Goal: Information Seeking & Learning: Find specific fact

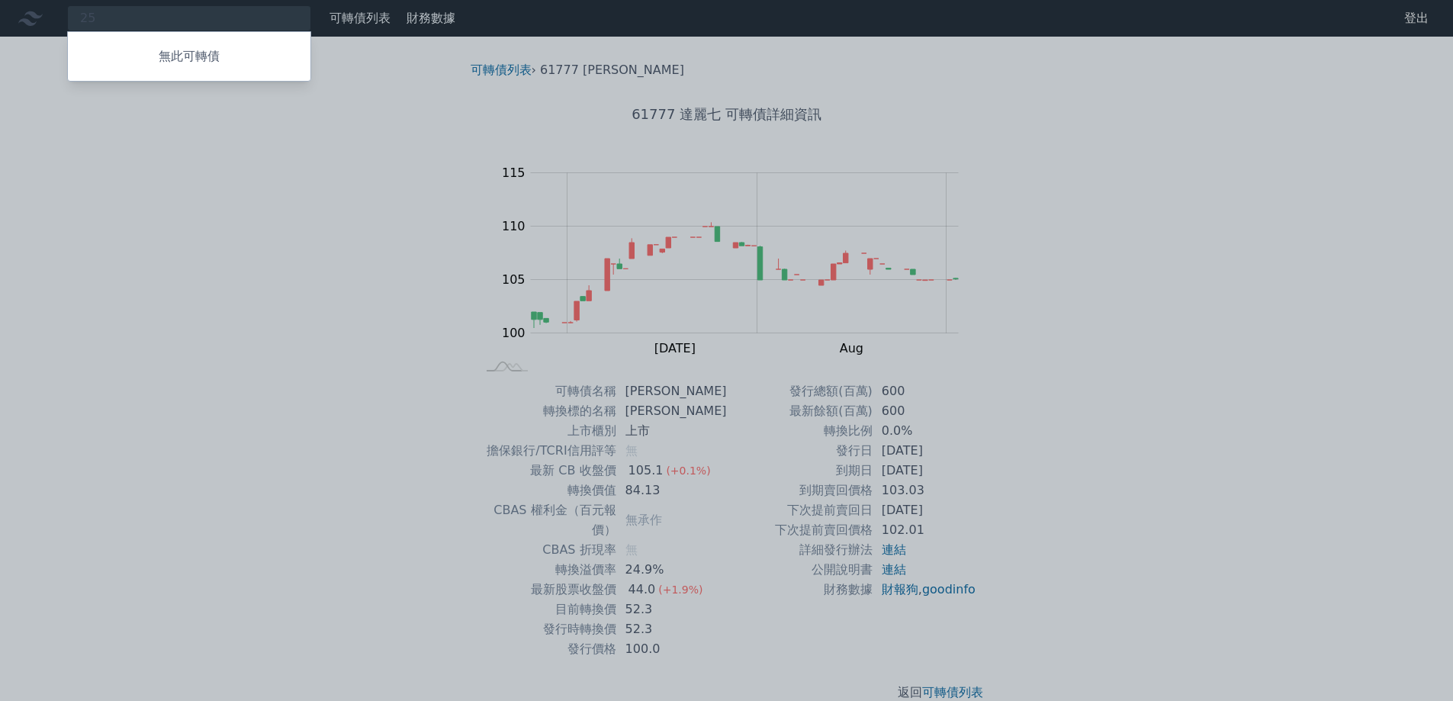
type input "2"
drag, startPoint x: 121, startPoint y: 15, endPoint x: 56, endPoint y: 16, distance: 64.8
click at [56, 16] on div at bounding box center [726, 350] width 1453 height 701
click at [108, 20] on div "3711 無此可轉債" at bounding box center [189, 18] width 244 height 26
type input "3"
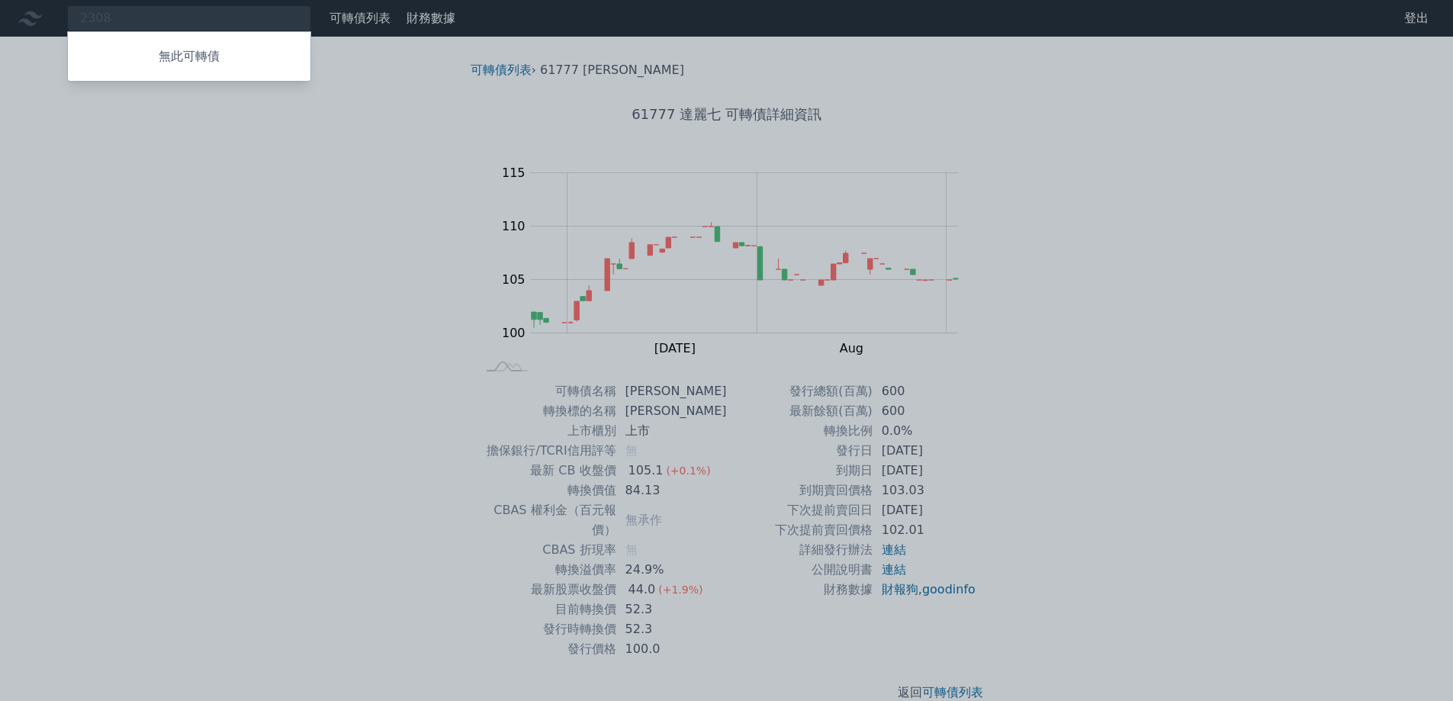
click at [107, 17] on div at bounding box center [726, 350] width 1453 height 701
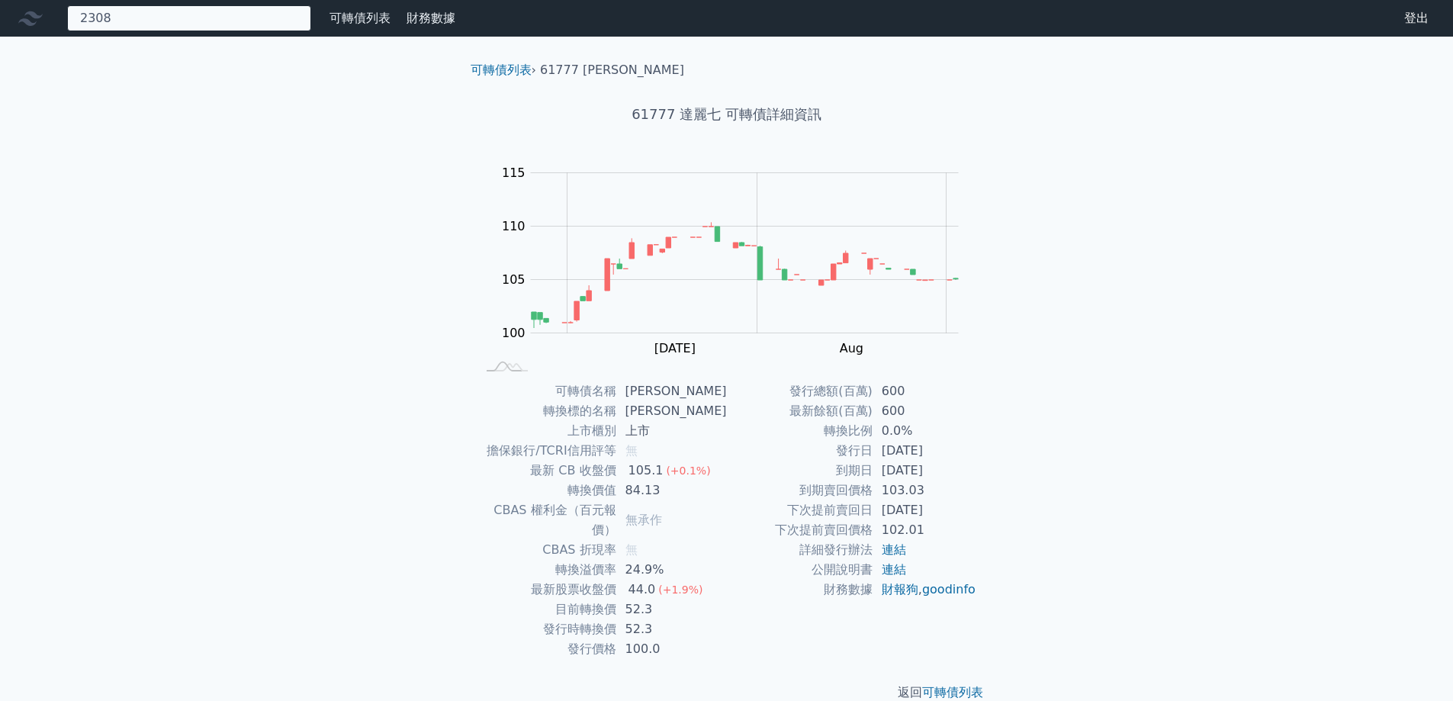
click at [128, 16] on div "2308 無此可轉債" at bounding box center [189, 18] width 244 height 26
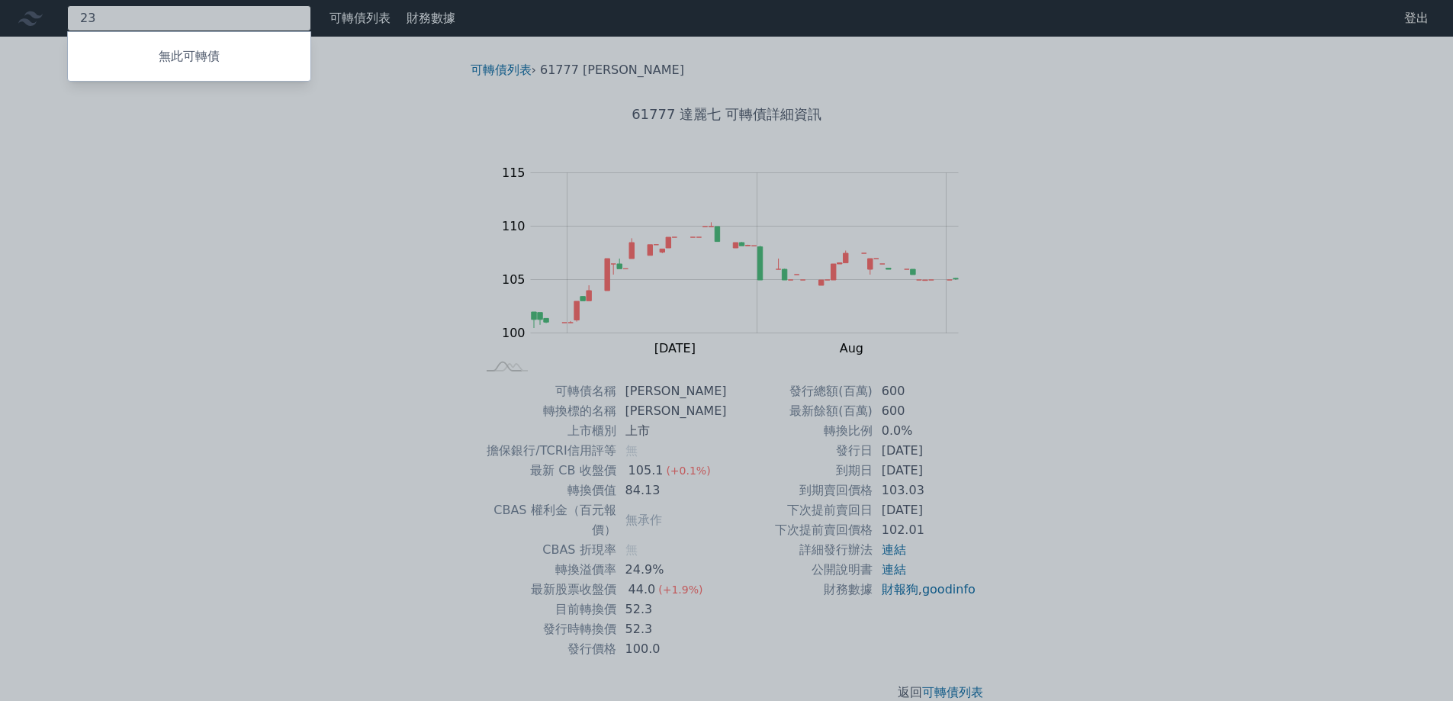
type input "2"
type input "3"
type input "2"
drag, startPoint x: 127, startPoint y: 18, endPoint x: 53, endPoint y: 28, distance: 74.7
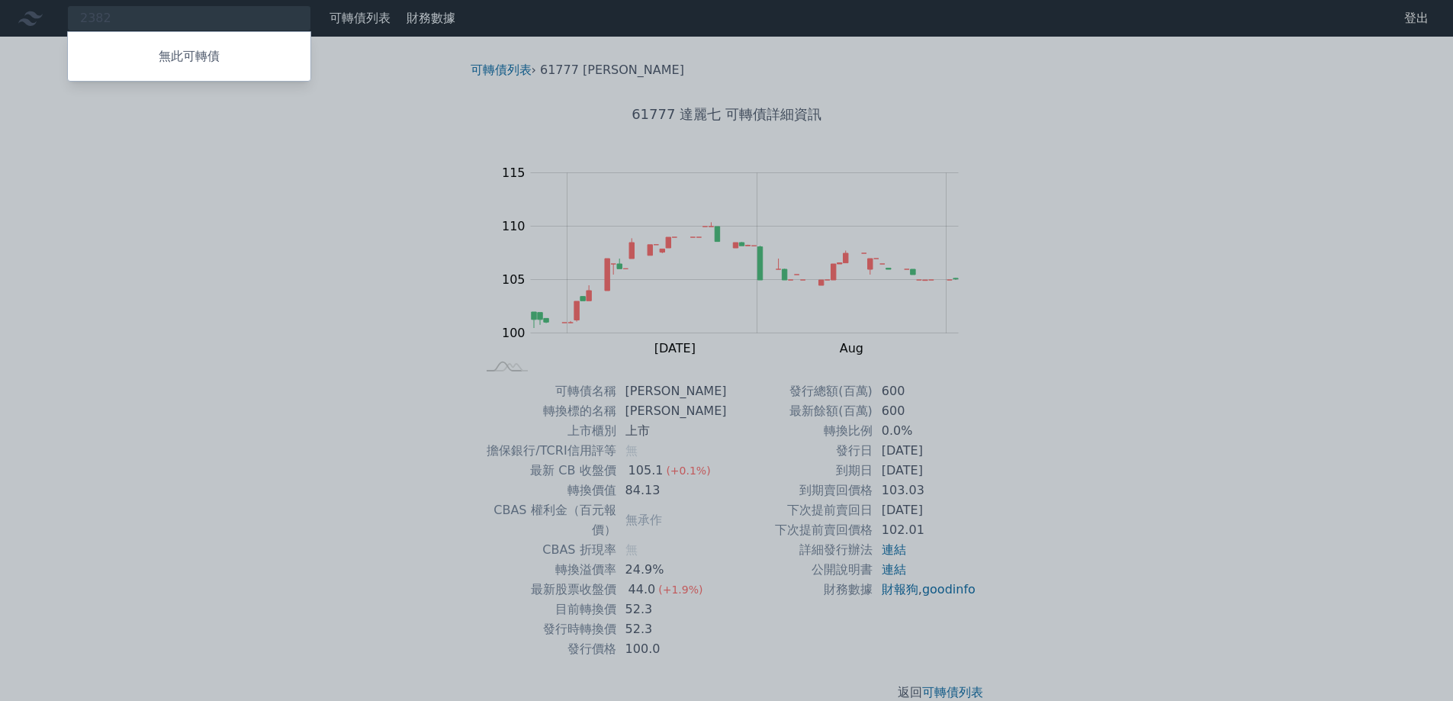
click at [53, 28] on div at bounding box center [726, 350] width 1453 height 701
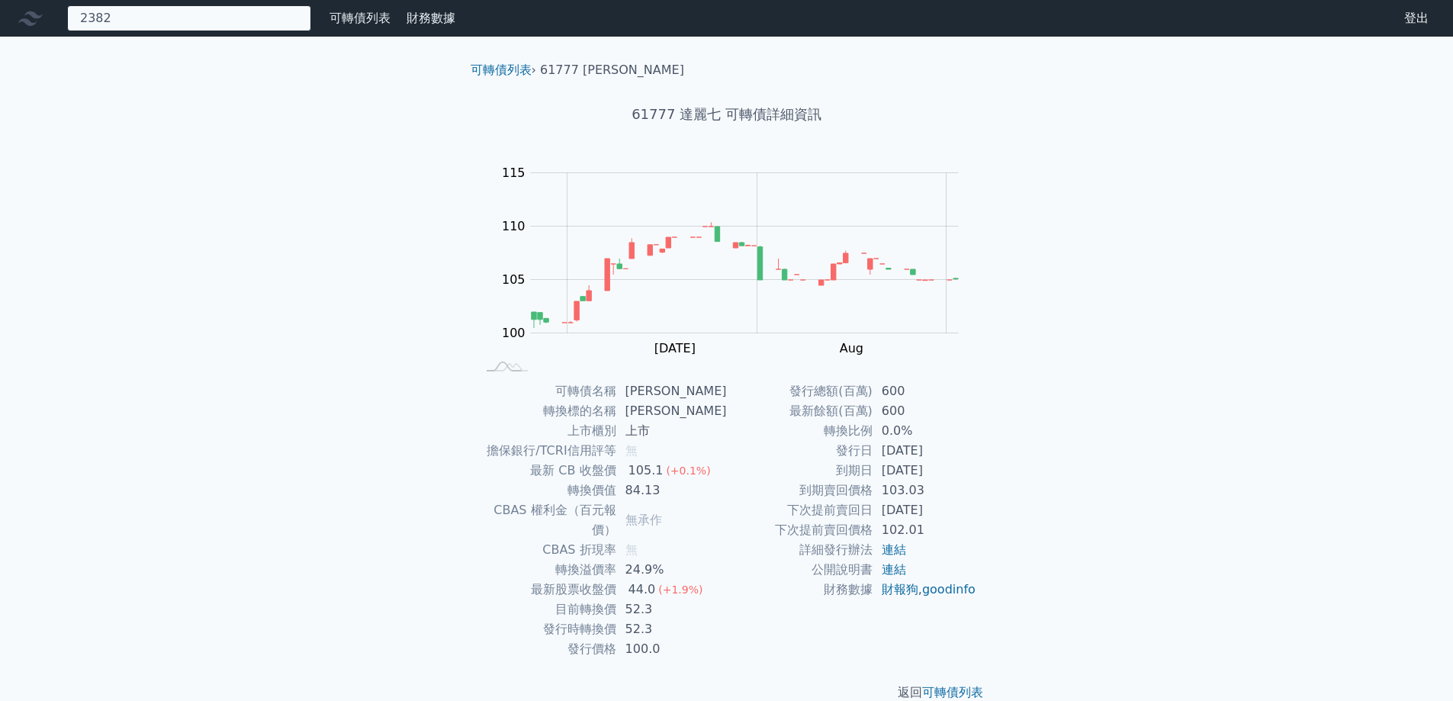
click at [163, 23] on div "2382 無此可轉債" at bounding box center [189, 18] width 244 height 26
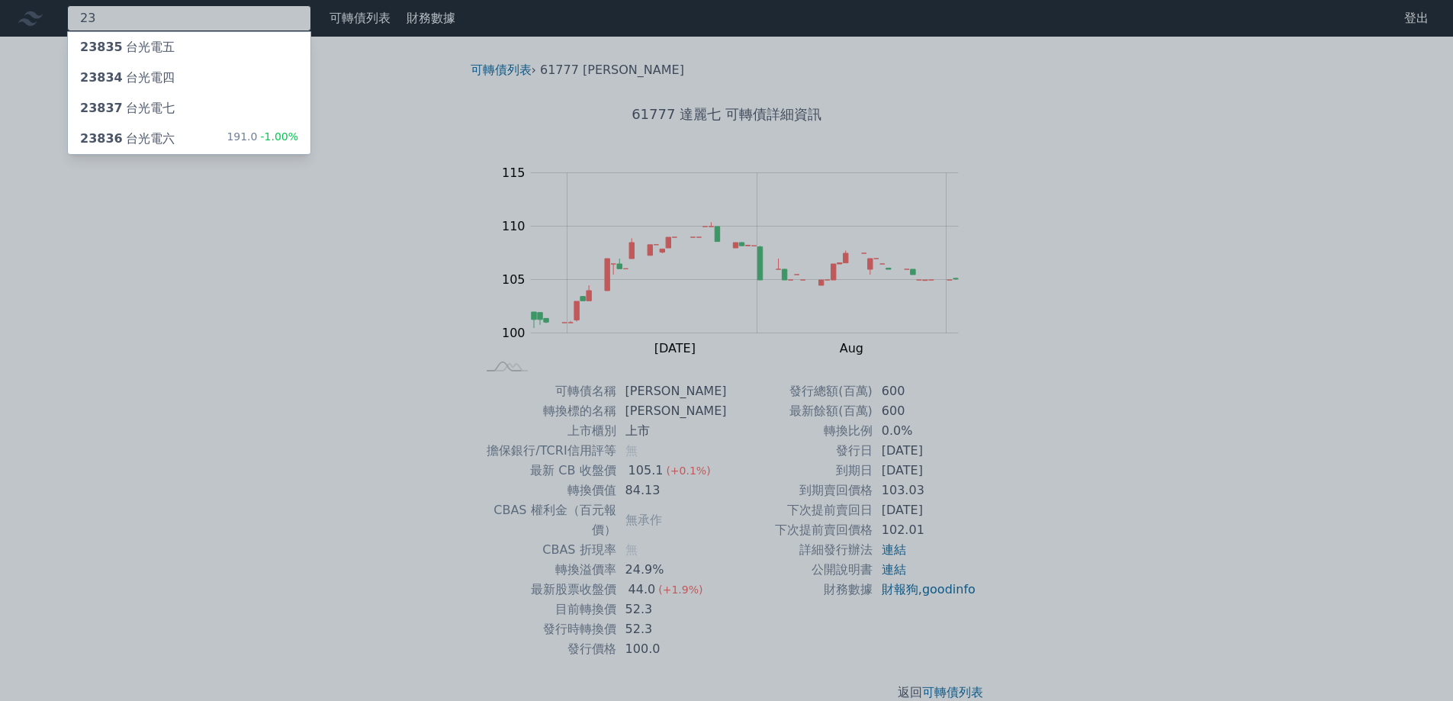
type input "2"
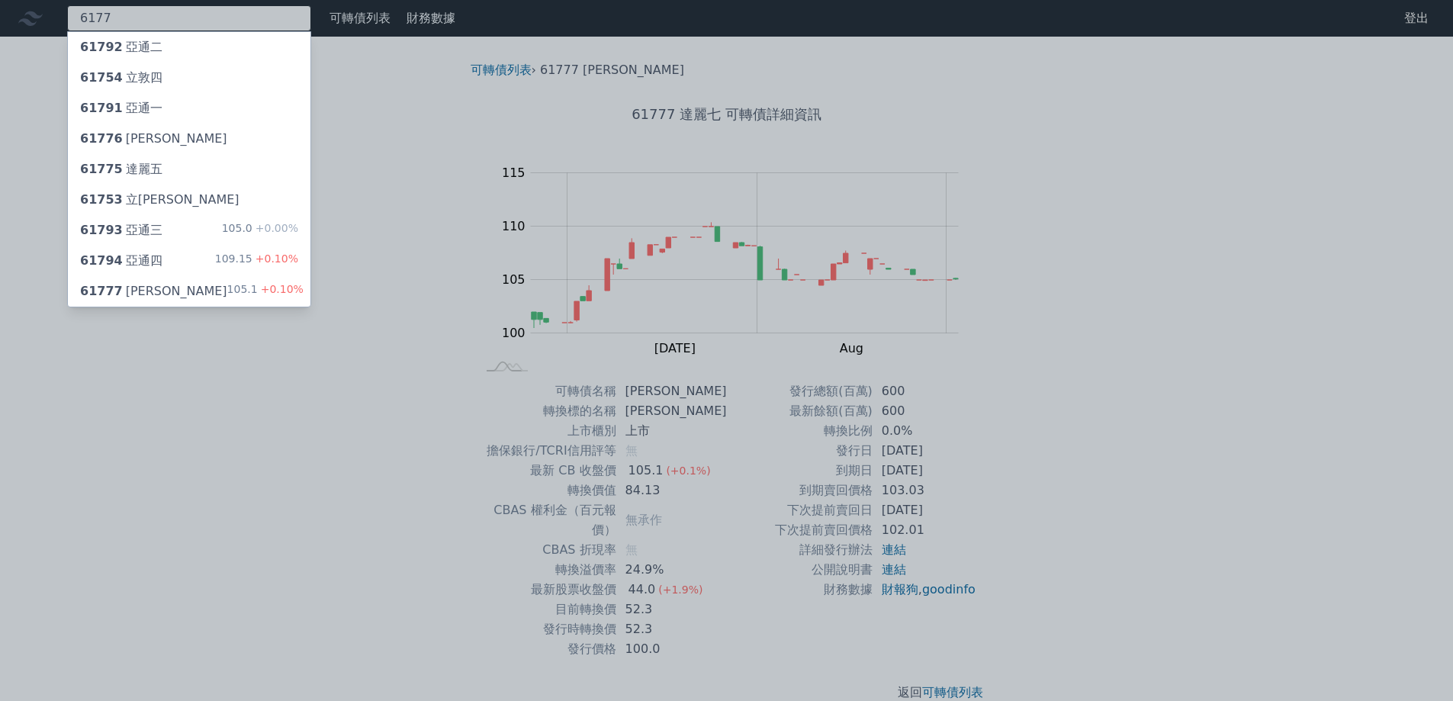
type input "6177"
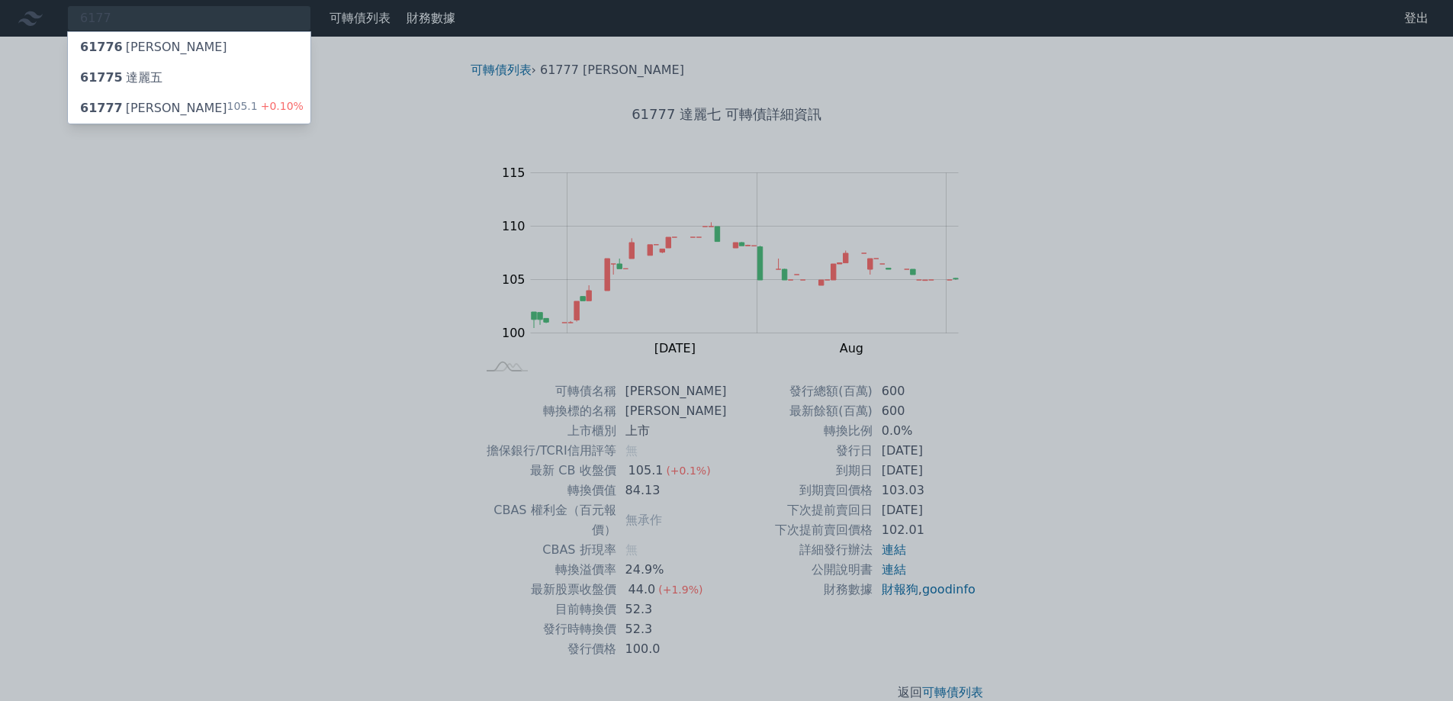
click at [155, 108] on div "61777 達麗七 105.1 +0.10%" at bounding box center [189, 108] width 243 height 31
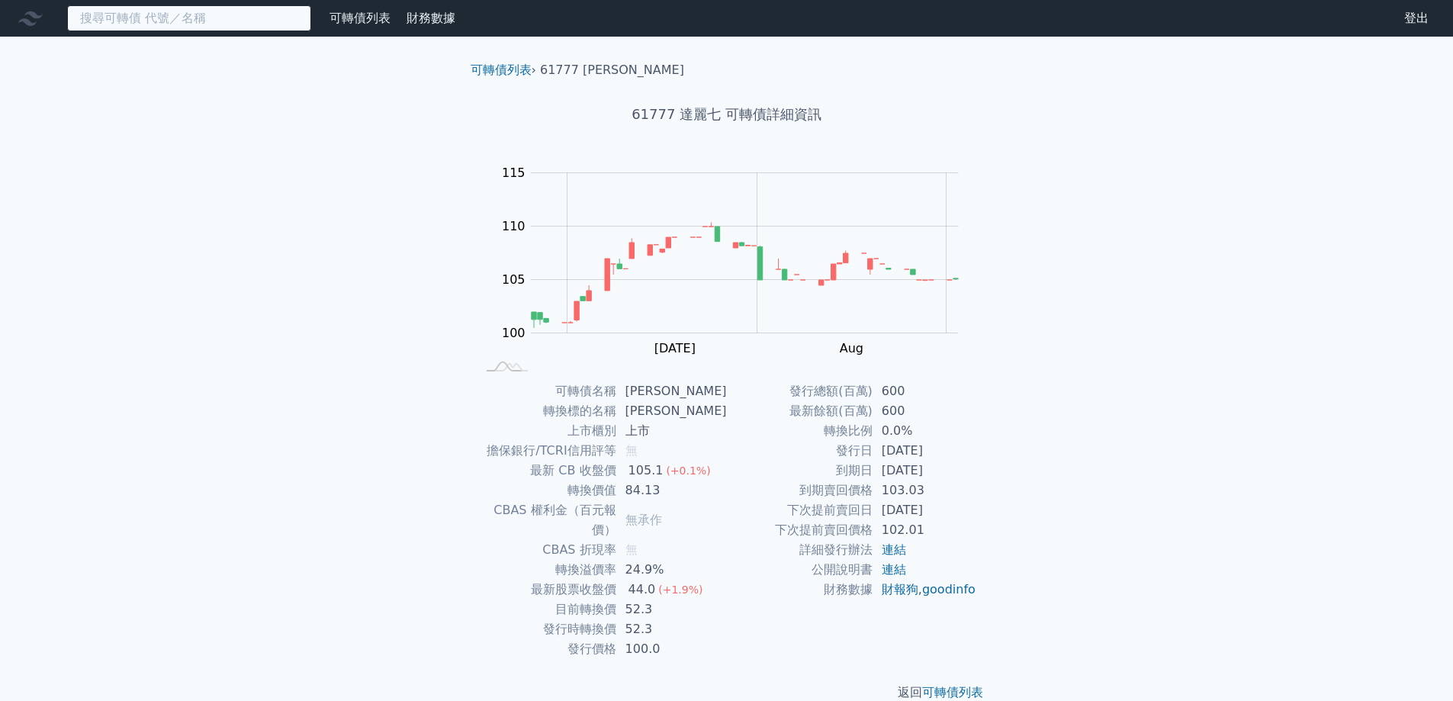
click at [117, 22] on input at bounding box center [189, 18] width 244 height 26
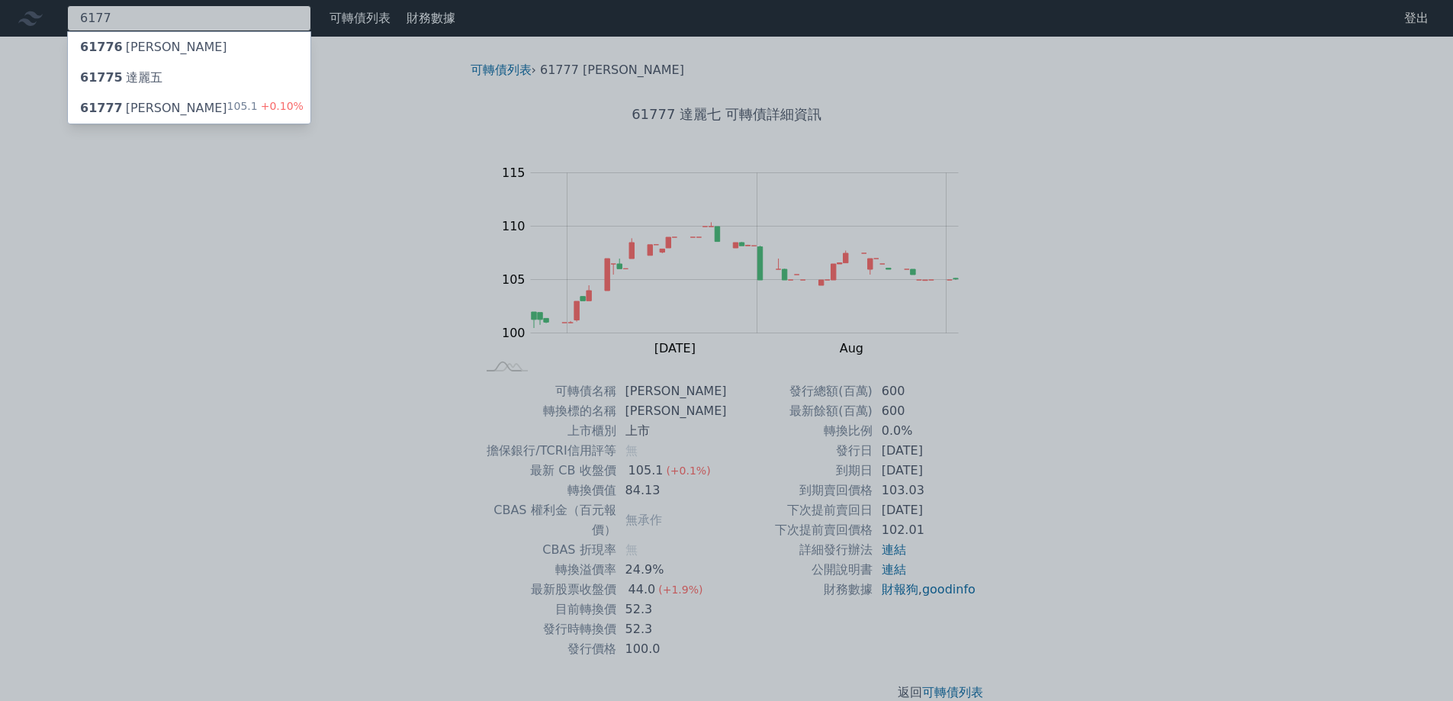
type input "6177"
click at [158, 89] on div "61775 [PERSON_NAME]" at bounding box center [189, 78] width 243 height 31
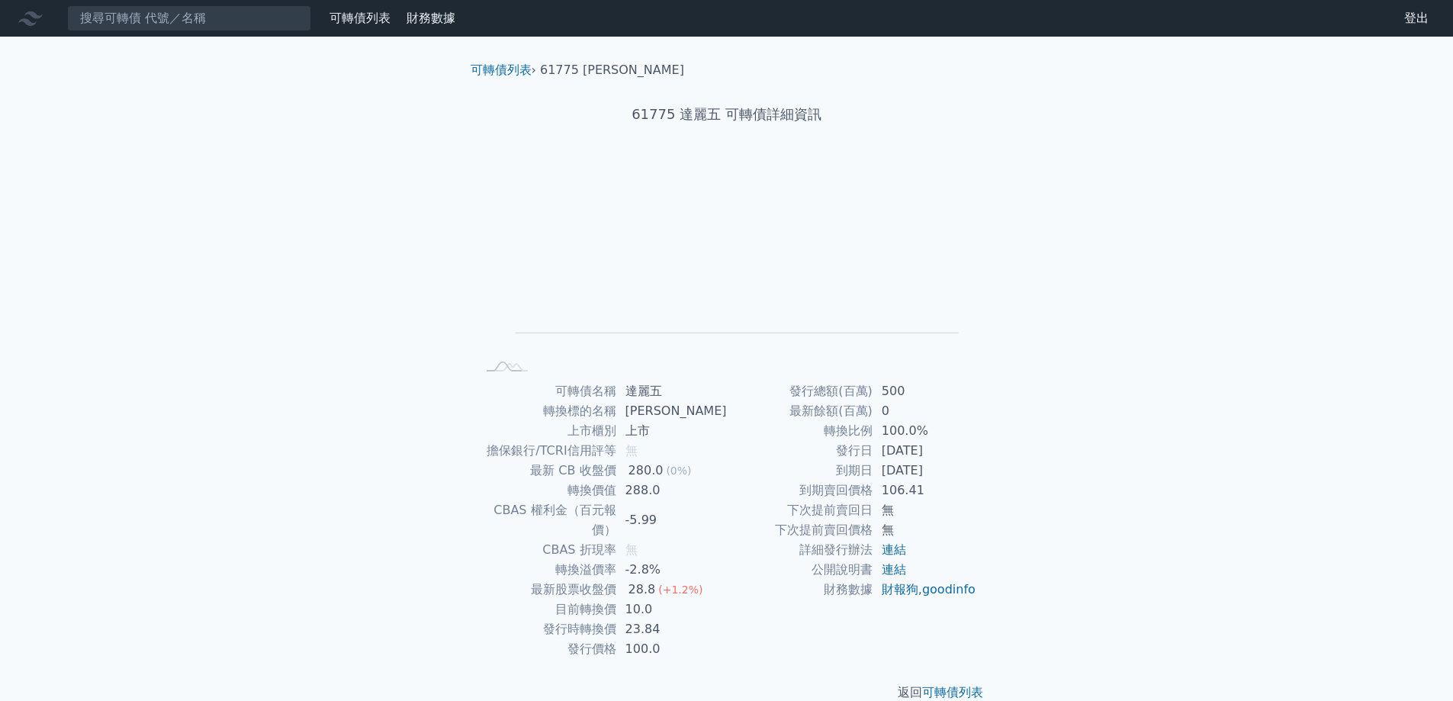
drag, startPoint x: 886, startPoint y: 474, endPoint x: 953, endPoint y: 478, distance: 67.3
click at [953, 478] on td "[DATE]" at bounding box center [925, 471] width 104 height 20
click at [911, 510] on td "無" at bounding box center [925, 510] width 104 height 20
click at [125, 21] on input at bounding box center [189, 18] width 244 height 26
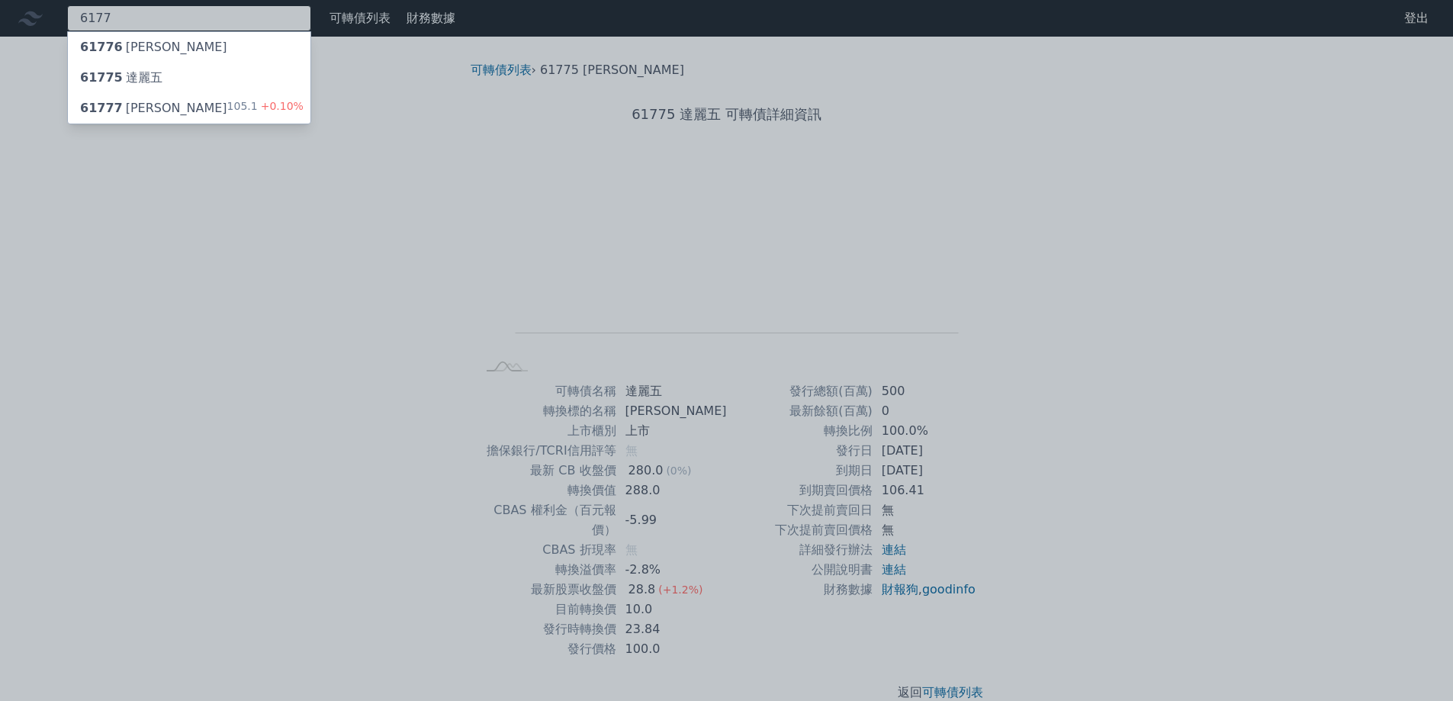
type input "6177"
click at [178, 50] on div "61776 [PERSON_NAME]" at bounding box center [189, 47] width 243 height 31
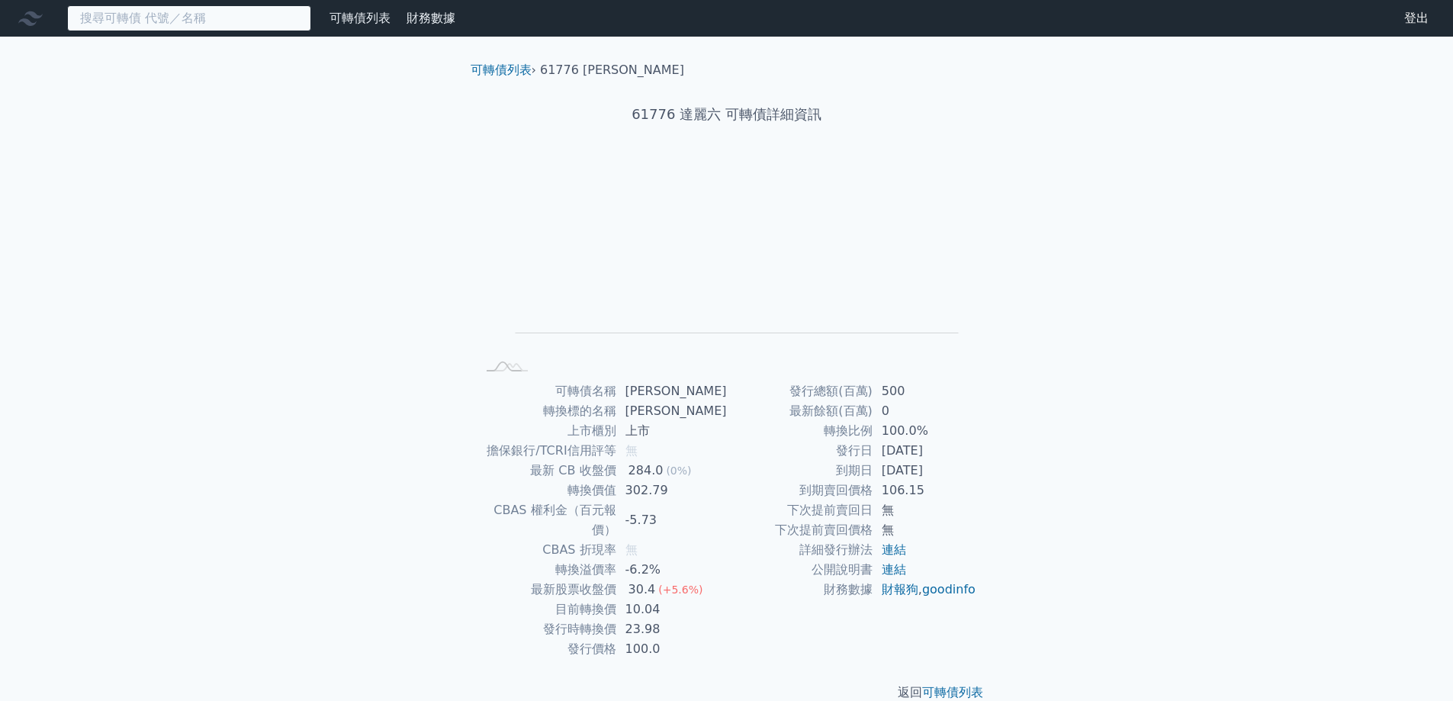
click at [116, 18] on input at bounding box center [189, 18] width 244 height 26
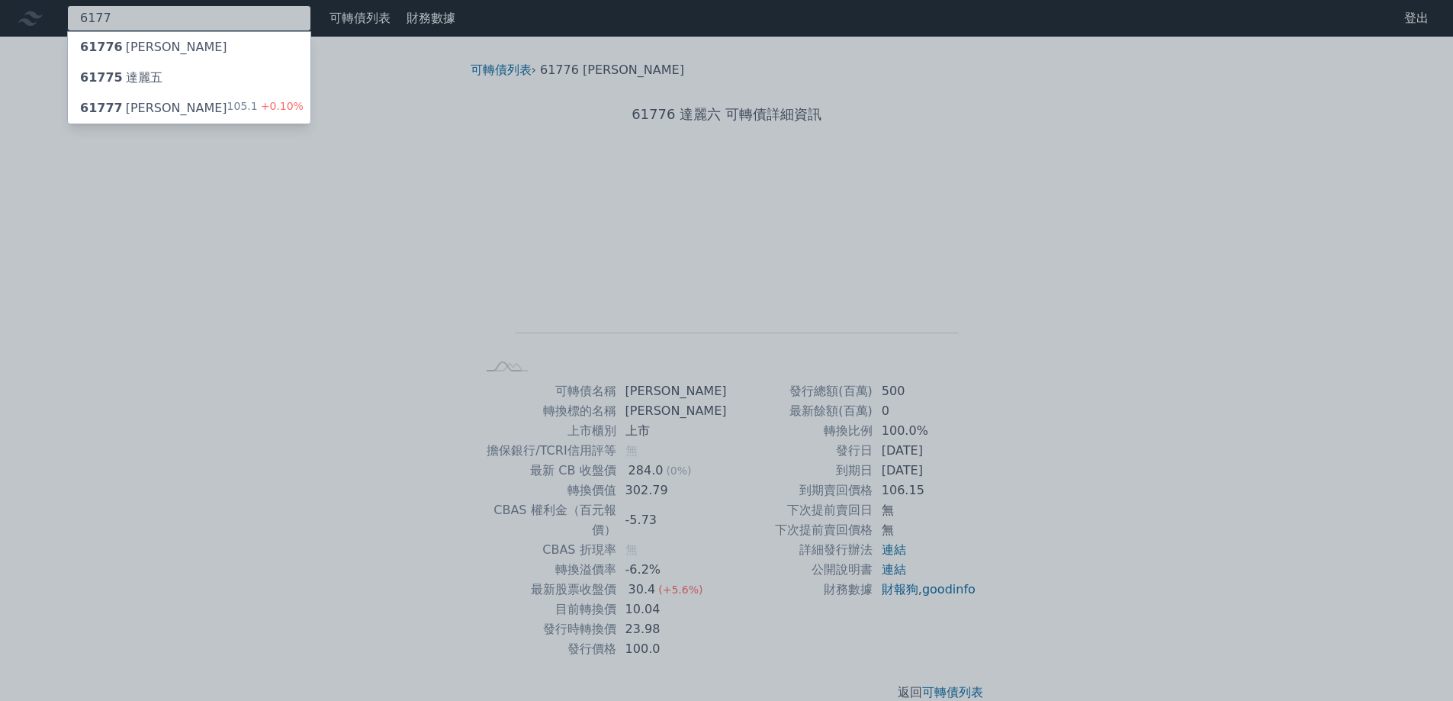
type input "6177"
click at [166, 108] on div "61777 達麗七 105.1 +0.10%" at bounding box center [189, 108] width 243 height 31
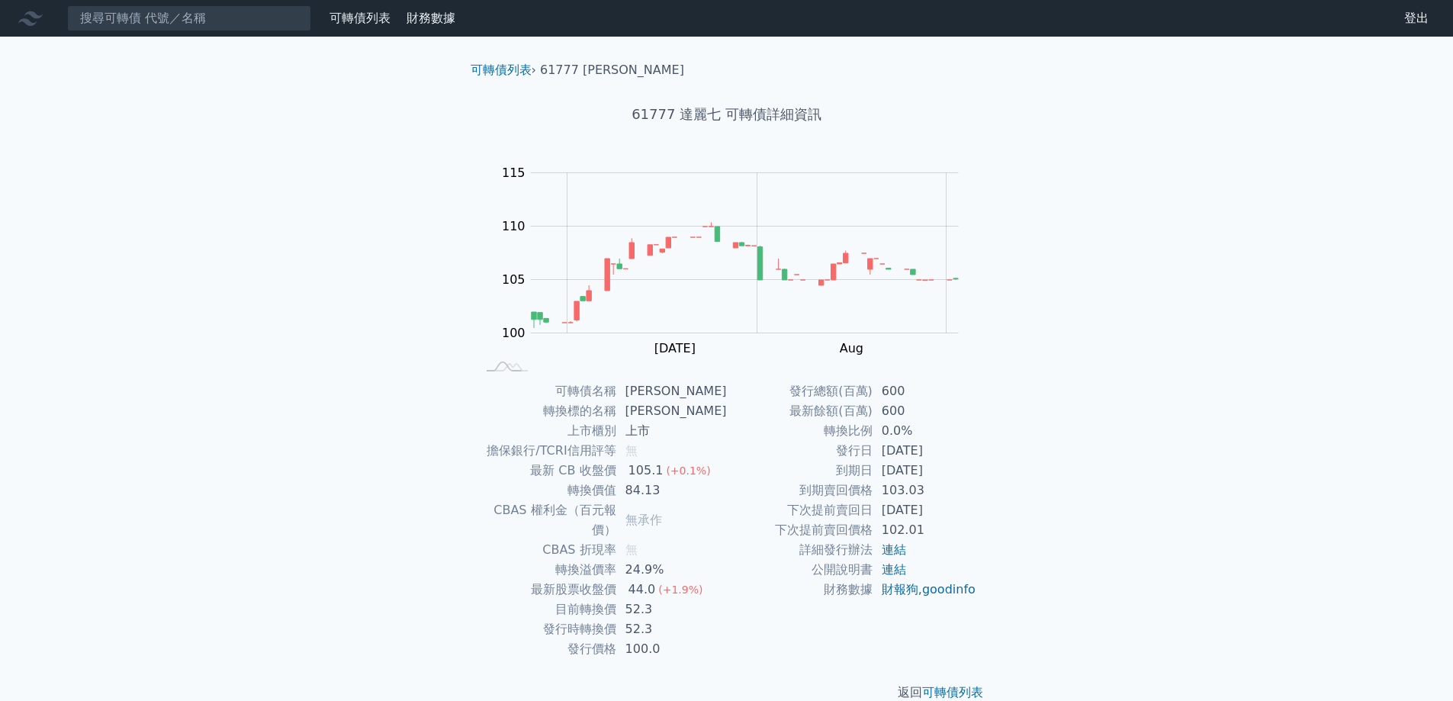
drag, startPoint x: 914, startPoint y: 452, endPoint x: 962, endPoint y: 455, distance: 48.2
click at [962, 455] on td "[DATE]" at bounding box center [925, 451] width 104 height 20
click at [1096, 473] on div "可轉債列表 財務數據 可轉債列表 財務數據 登出 登出 可轉債列表 › 61777 達麗七 61777 達麗七 可轉債詳細資訊 Zoom Out 104 96…" at bounding box center [726, 363] width 1453 height 726
click at [725, 599] on td "52.3" at bounding box center [671, 609] width 111 height 20
